Goal: Task Accomplishment & Management: Manage account settings

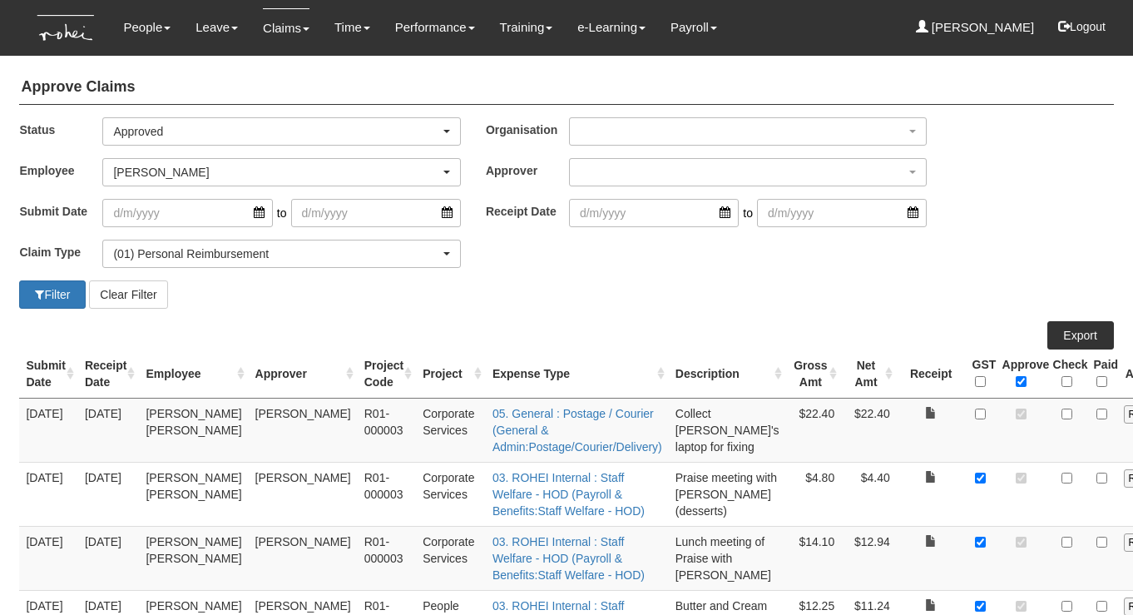
select select "Approved"
select select "7c74568e-c65a-4e2f-b023-70974c8e3265"
select select "14"
select select "50"
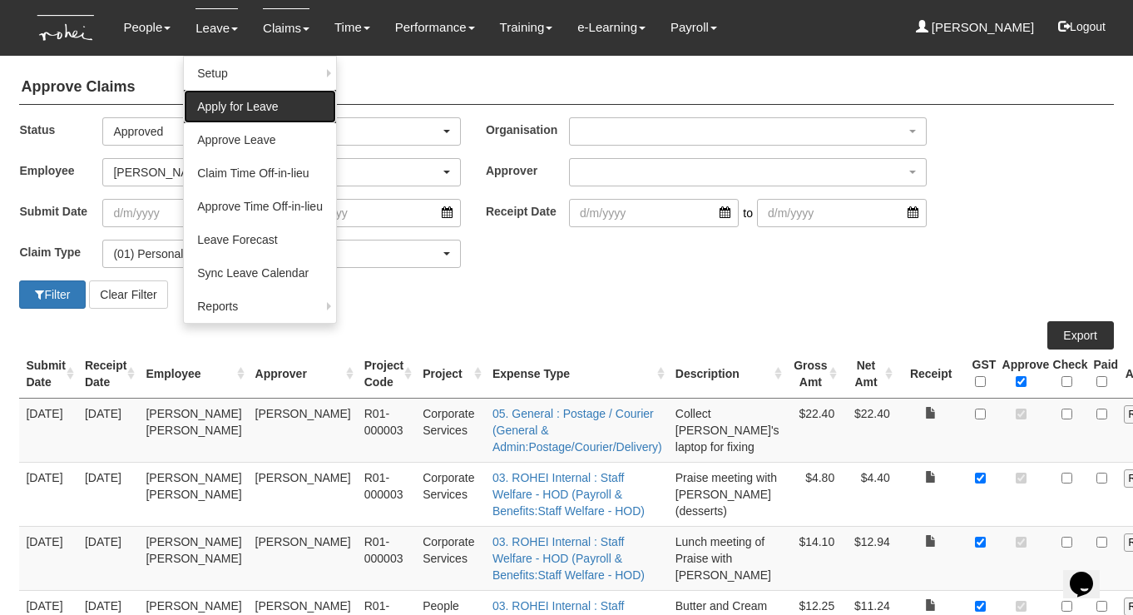
click at [224, 106] on link "Apply for Leave" at bounding box center [260, 106] width 152 height 33
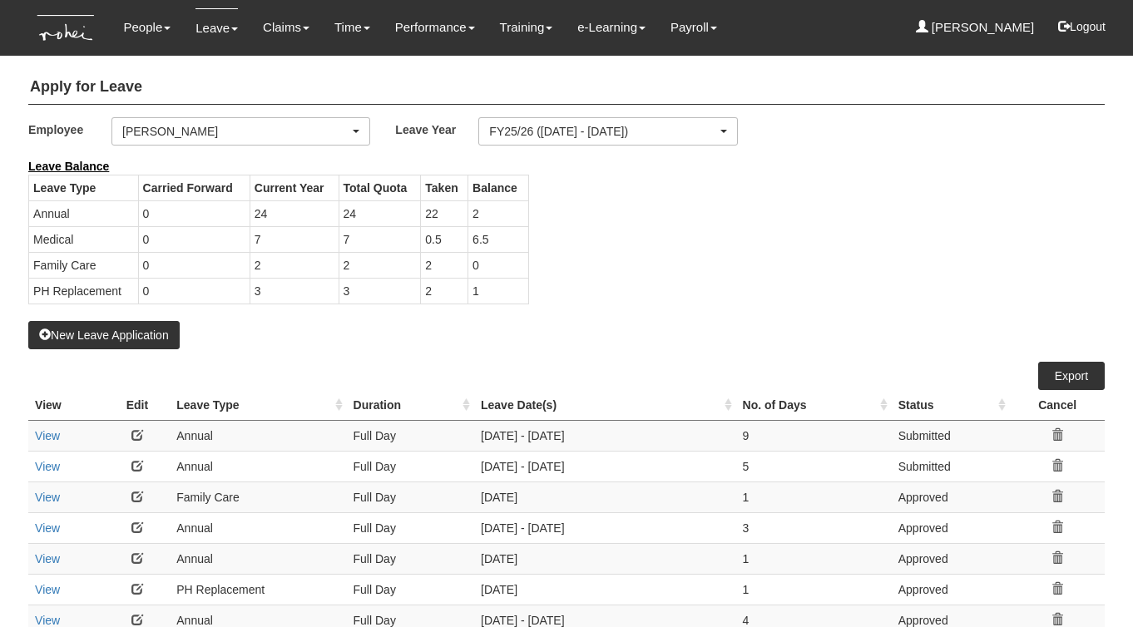
select select "50"
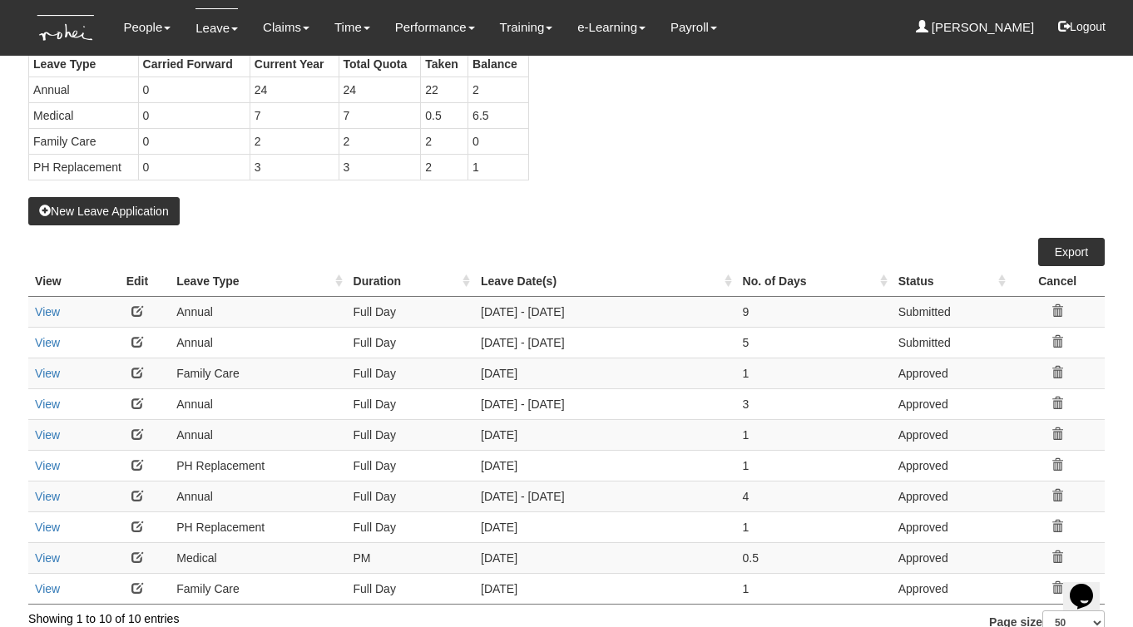
scroll to position [43, 0]
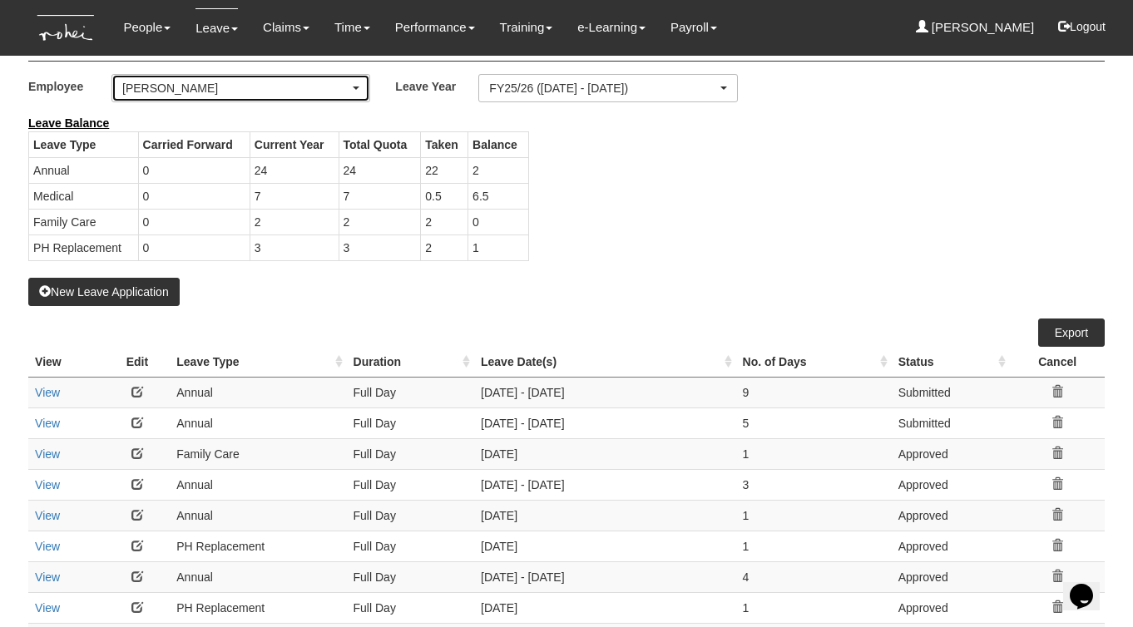
click at [253, 83] on div "[PERSON_NAME]" at bounding box center [235, 88] width 227 height 17
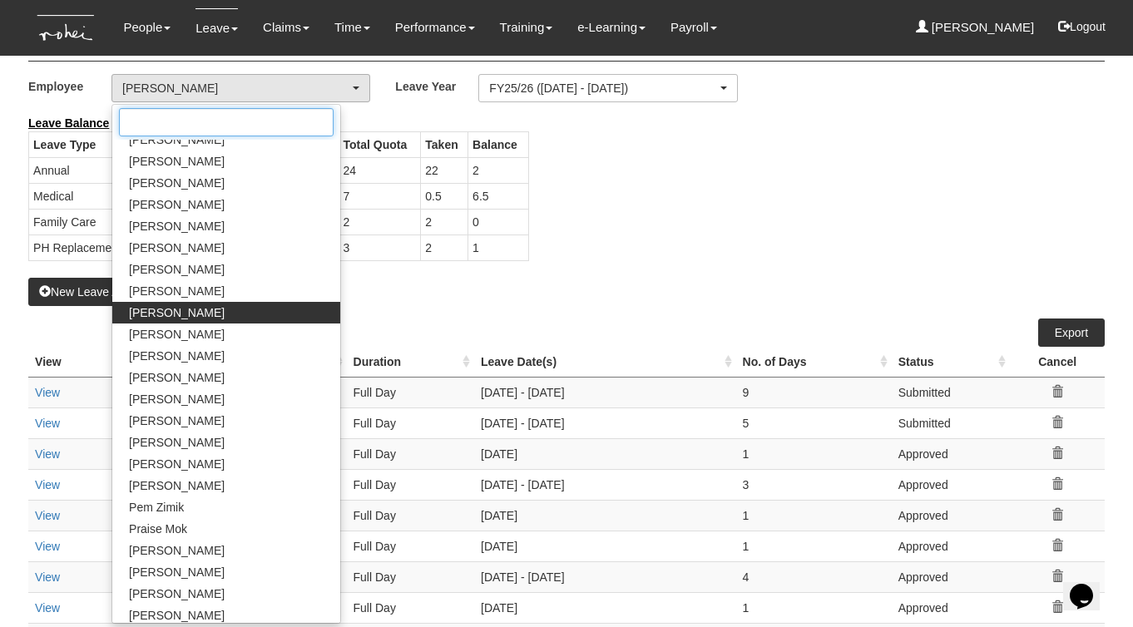
scroll to position [600, 0]
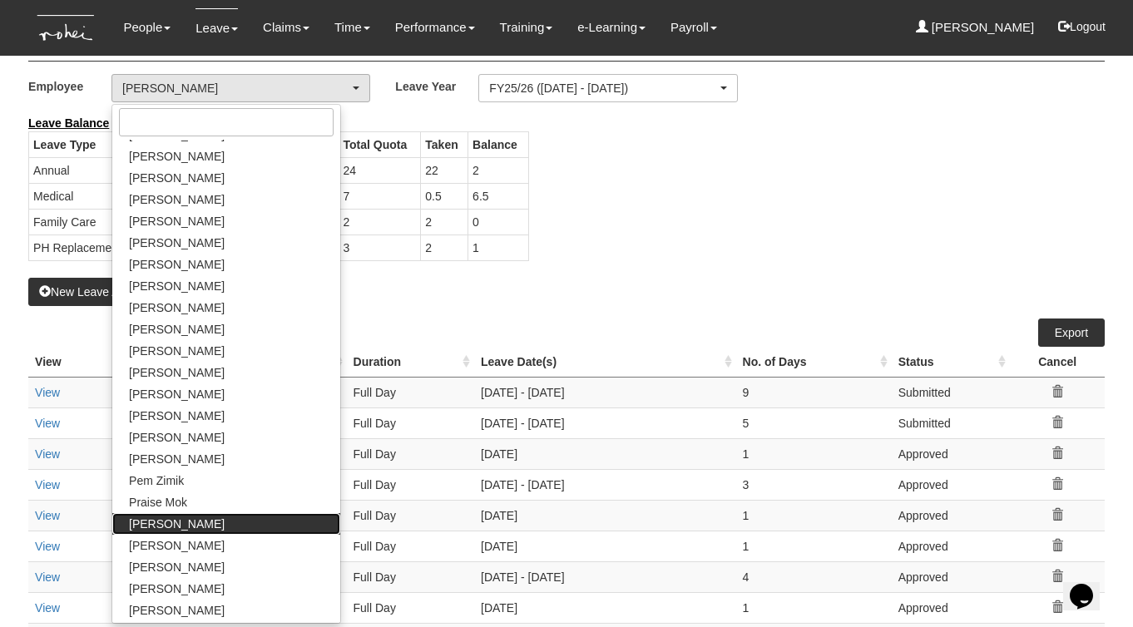
click at [187, 527] on span "[PERSON_NAME]" at bounding box center [177, 524] width 96 height 17
select select "b8e418c5-4215-4e95-9dcc-22ebf7c6c43a"
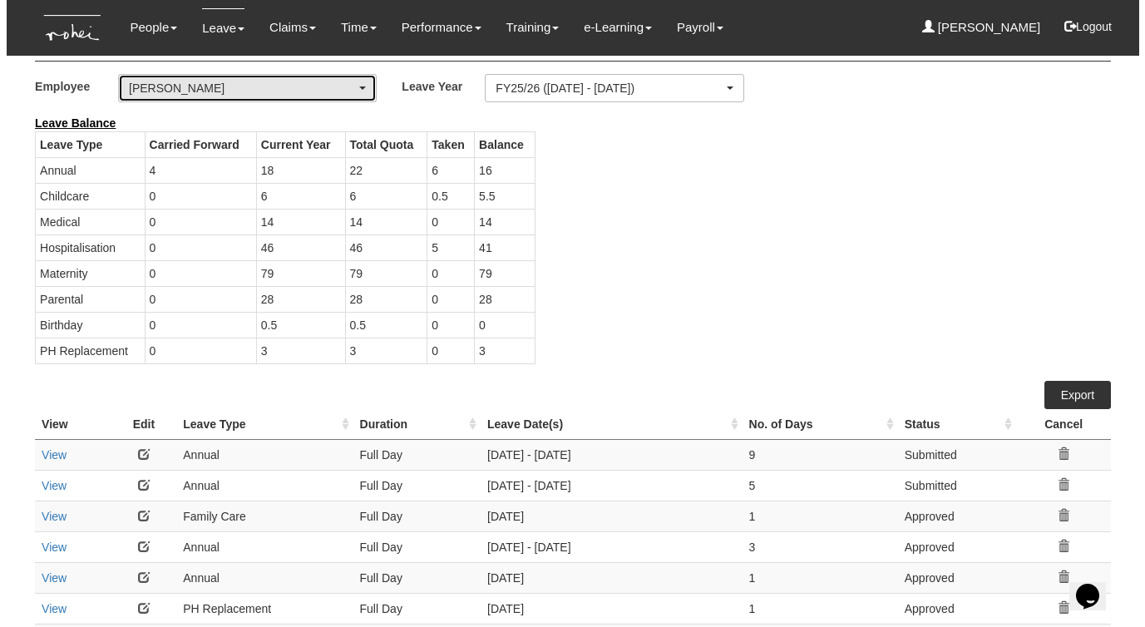
scroll to position [0, 0]
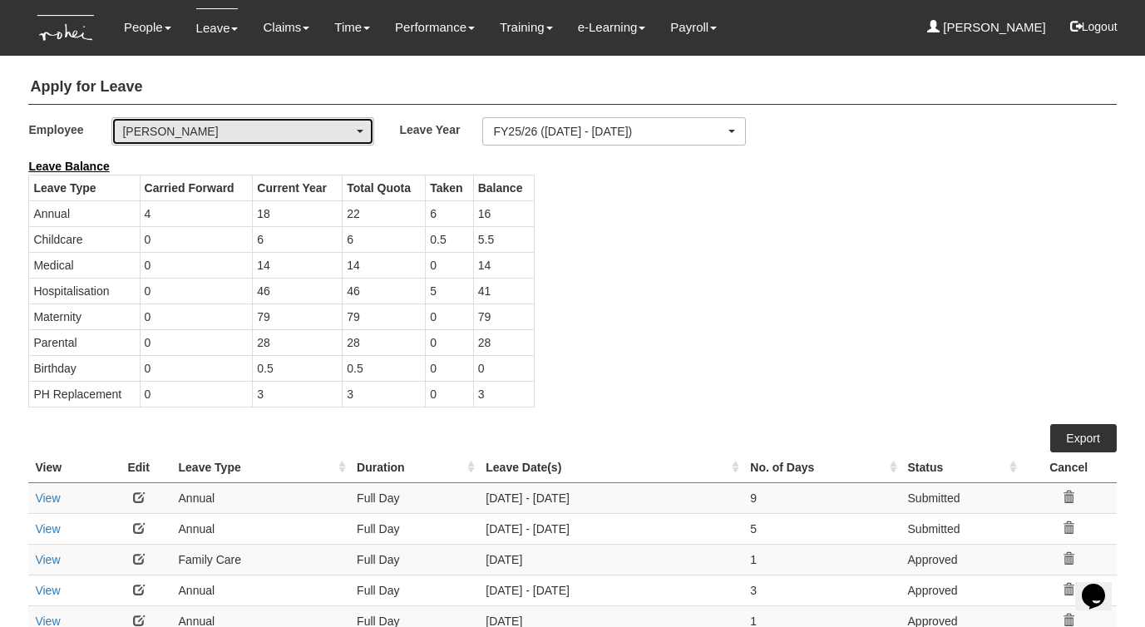
select select "50"
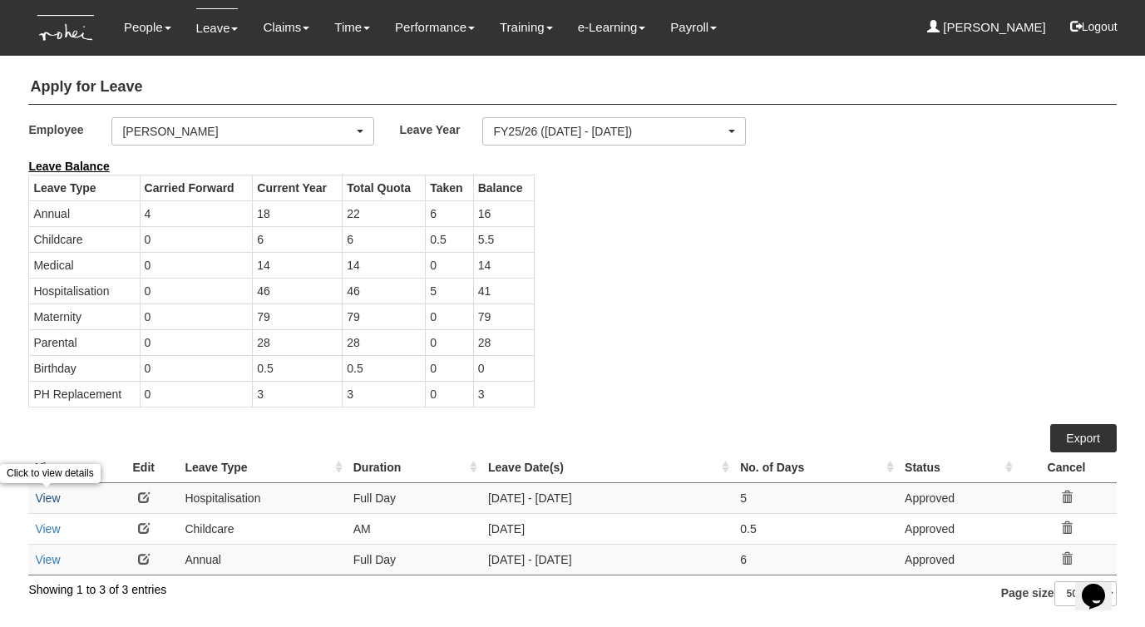
click at [55, 498] on link "View" at bounding box center [47, 498] width 25 height 13
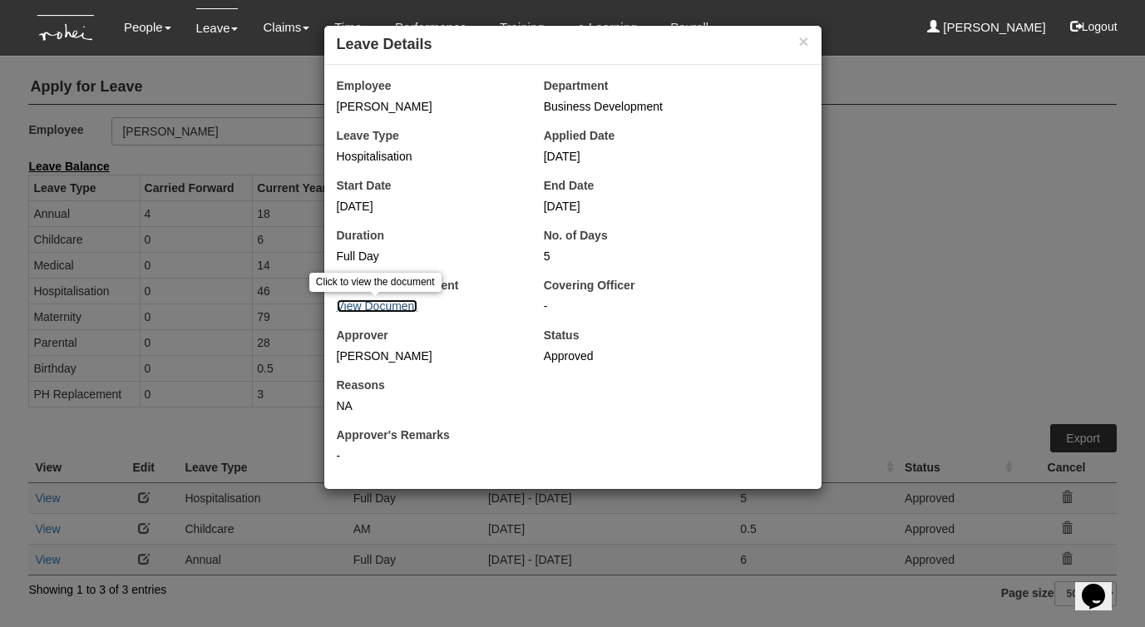
click at [370, 300] on link "View Document" at bounding box center [378, 305] width 82 height 13
click at [450, 357] on div "[PERSON_NAME]" at bounding box center [428, 356] width 182 height 17
click at [799, 40] on button "×" at bounding box center [803, 40] width 10 height 17
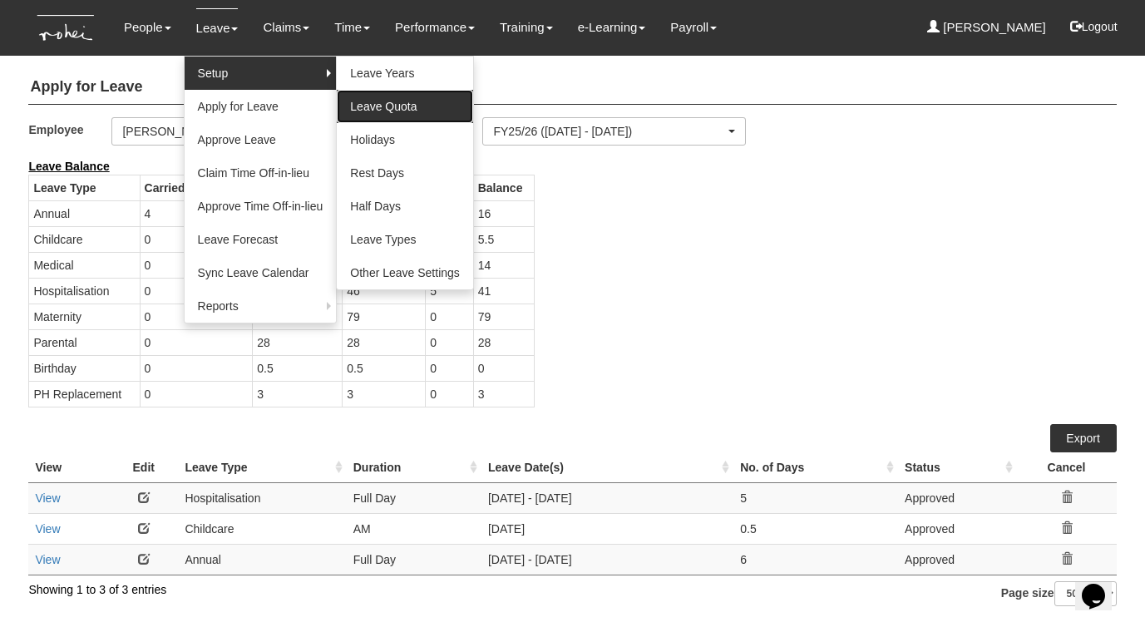
click at [401, 111] on link "Leave Quota" at bounding box center [405, 106] width 136 height 33
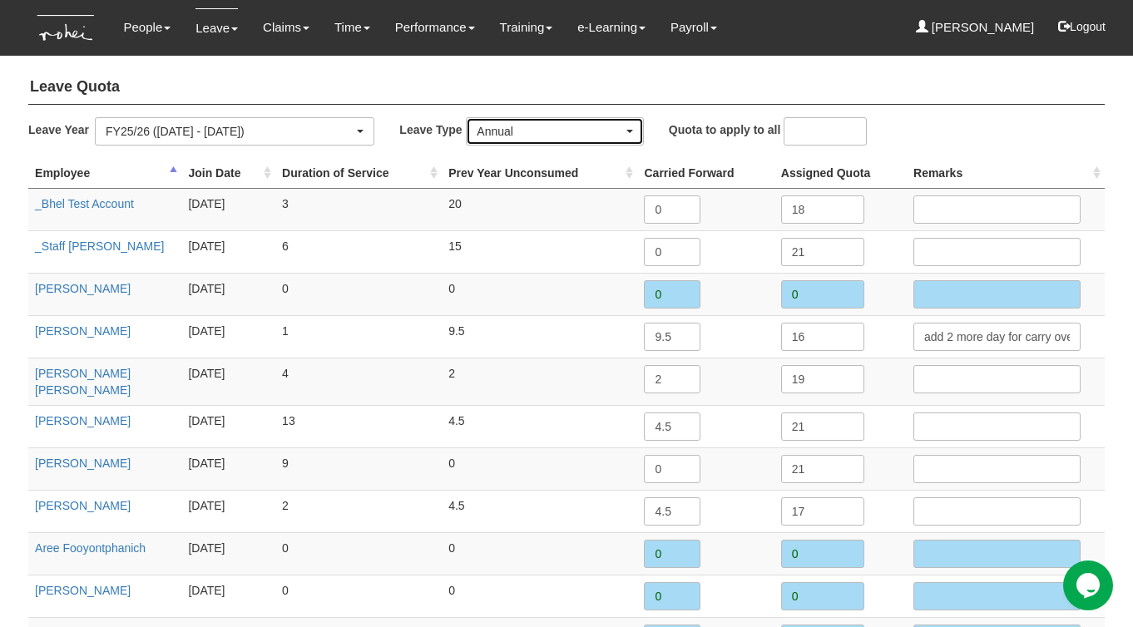
click at [523, 130] on div "Annual" at bounding box center [550, 131] width 146 height 17
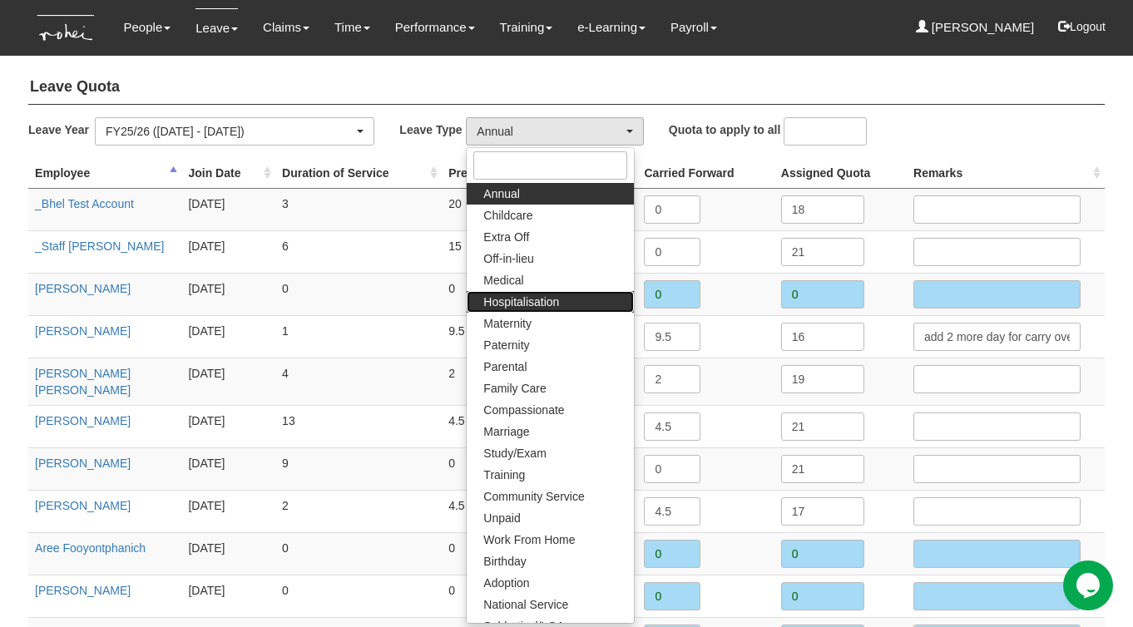
click at [515, 300] on span "Hospitalisation" at bounding box center [521, 302] width 76 height 17
select select "5"
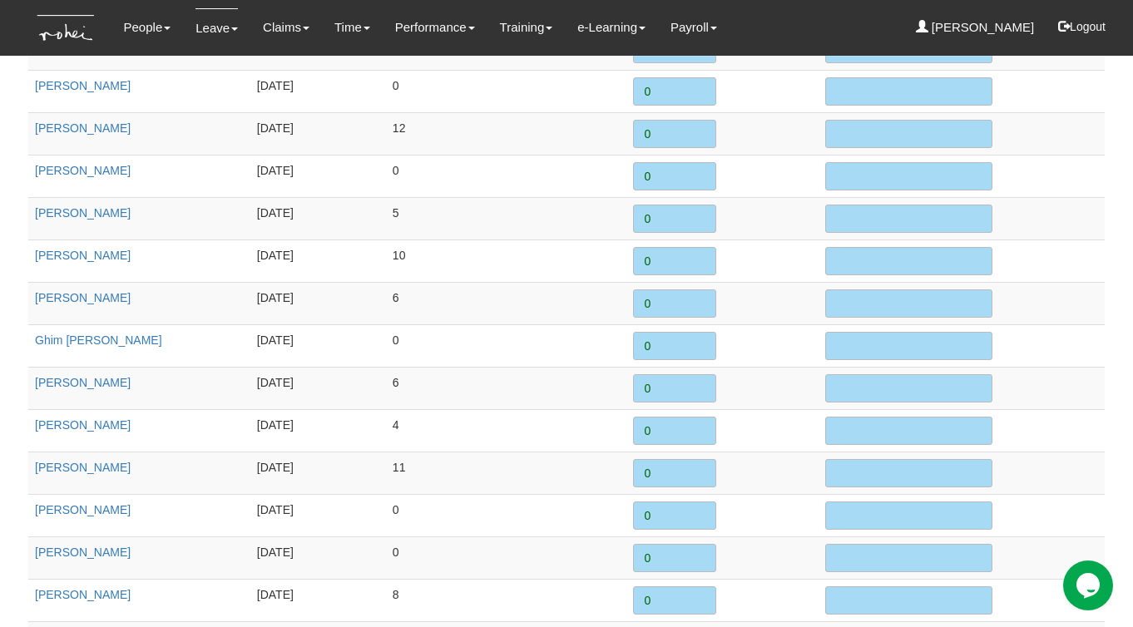
scroll to position [805, 0]
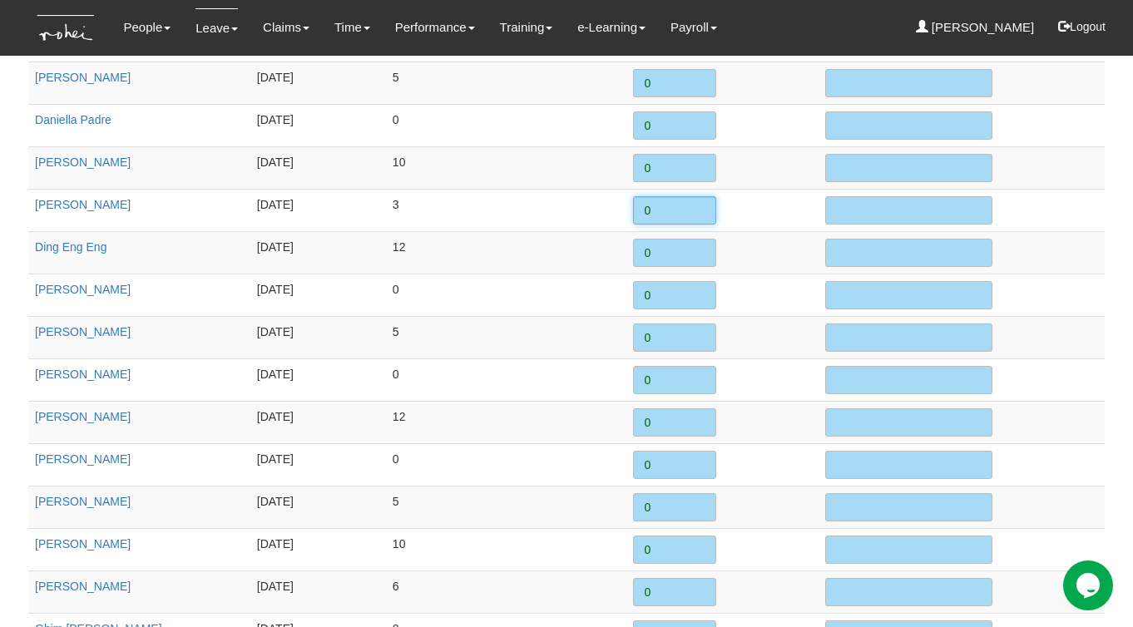
drag, startPoint x: 664, startPoint y: 197, endPoint x: 617, endPoint y: 195, distance: 46.6
click at [617, 195] on tr "[PERSON_NAME] [DATE] 3 0" at bounding box center [566, 210] width 1076 height 42
type input "46"
type input "Surgery on [DATE]"
click at [775, 249] on td "0" at bounding box center [721, 252] width 191 height 42
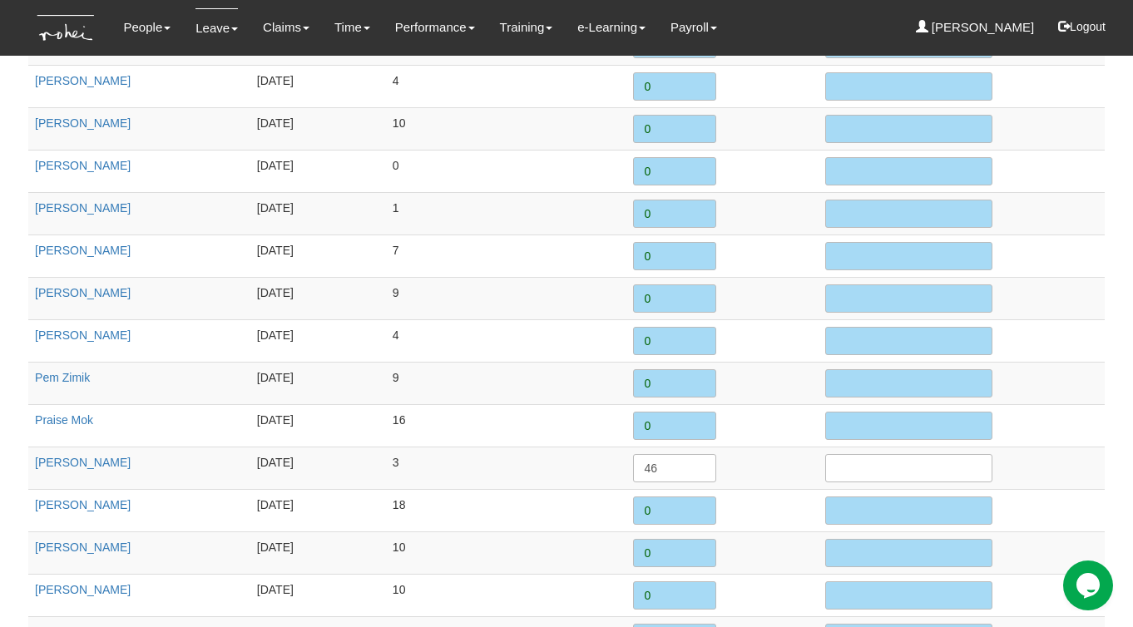
scroll to position [2308, 0]
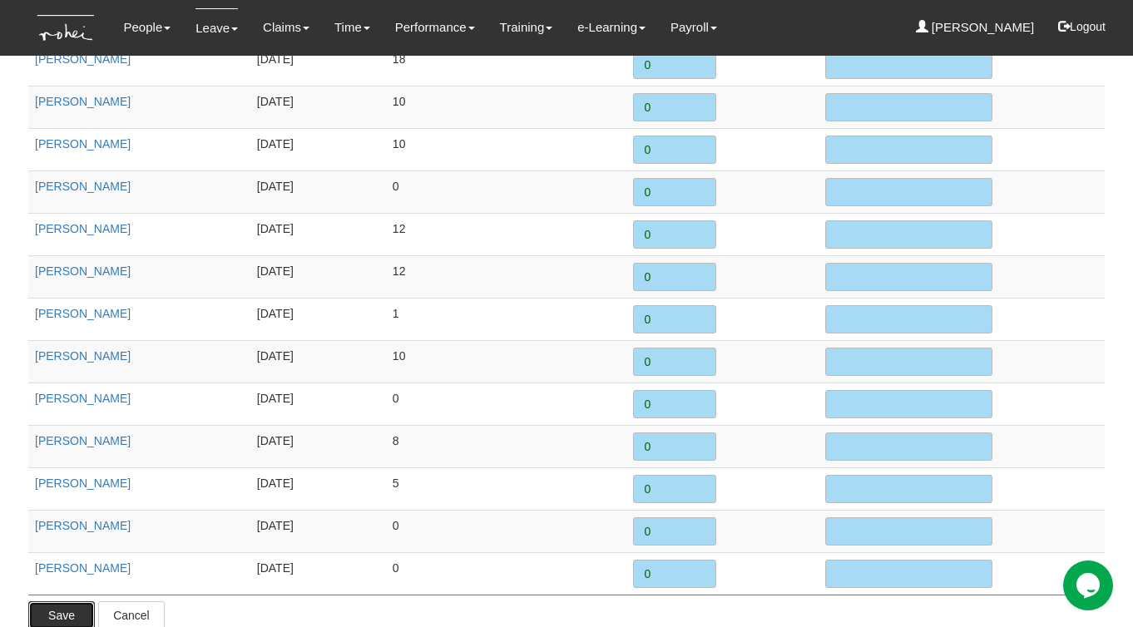
click at [73, 601] on input "Save" at bounding box center [61, 615] width 67 height 28
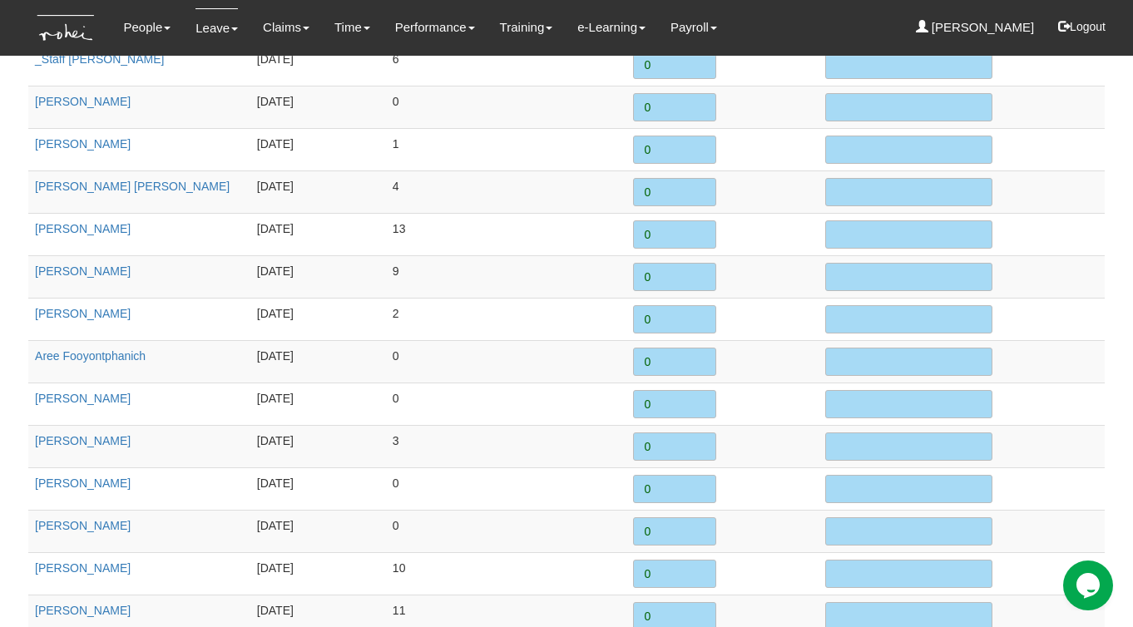
scroll to position [0, 0]
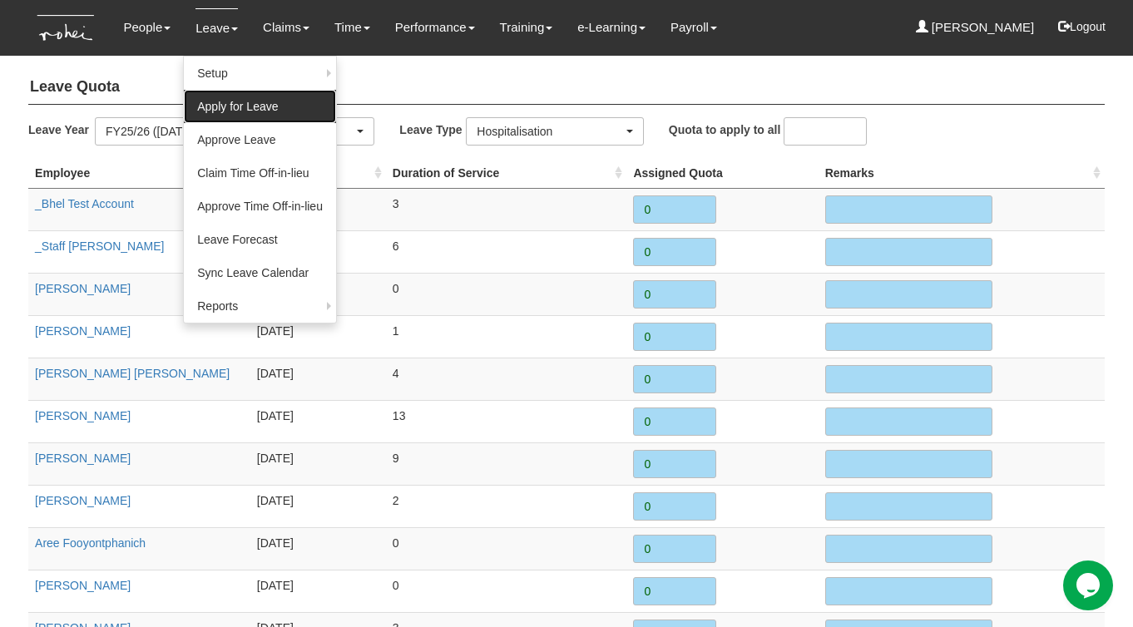
click at [209, 100] on link "Apply for Leave" at bounding box center [260, 106] width 152 height 33
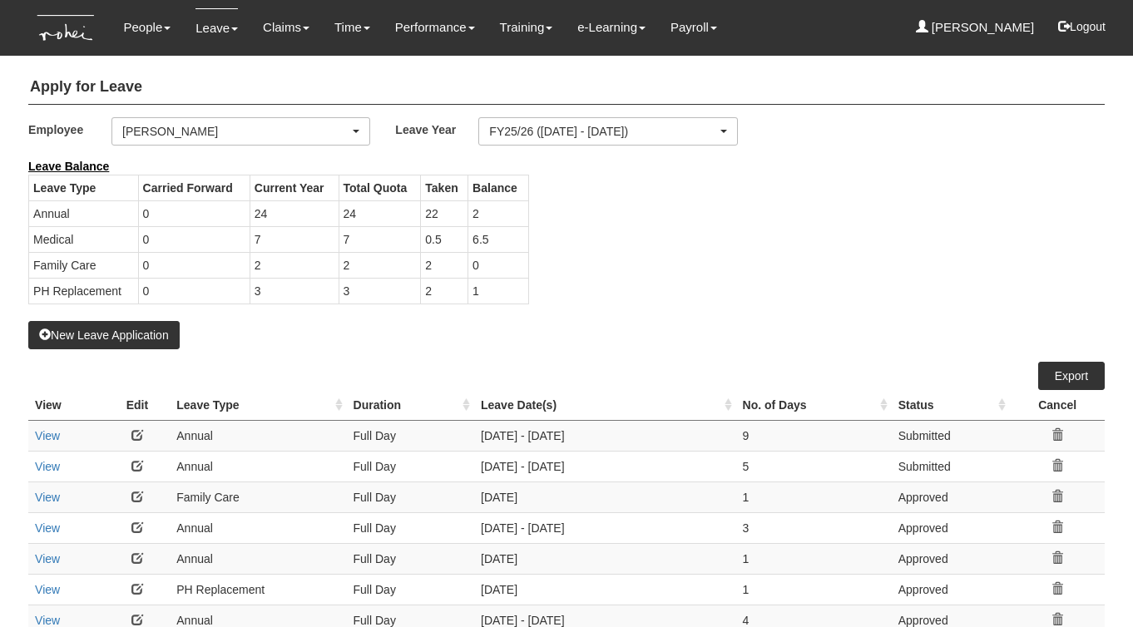
select select "50"
